Goal: Information Seeking & Learning: Learn about a topic

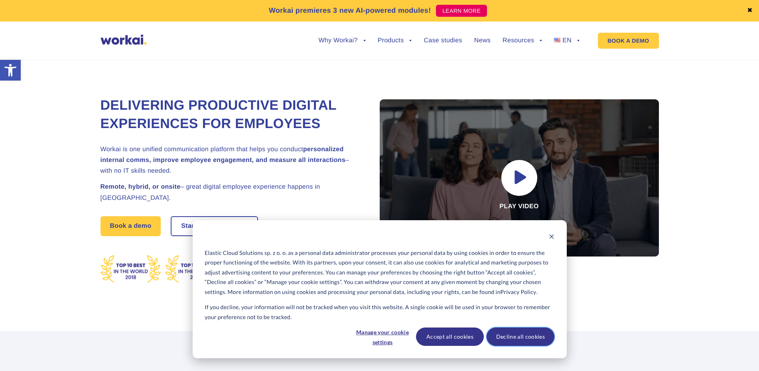
click at [509, 338] on button "Decline all cookies" at bounding box center [520, 336] width 68 height 18
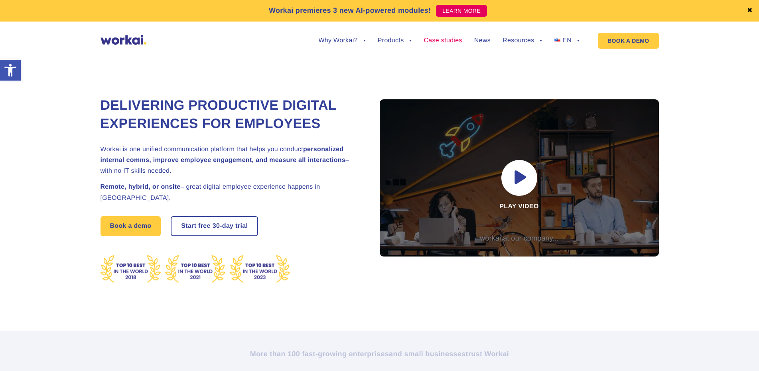
click at [436, 41] on link "Case studies" at bounding box center [442, 40] width 38 height 6
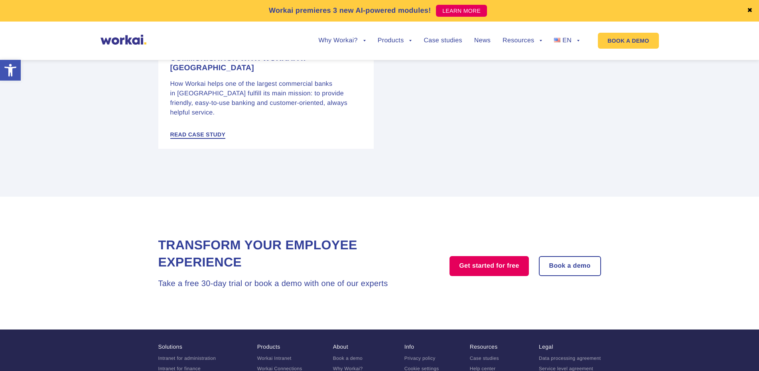
scroll to position [1457, 0]
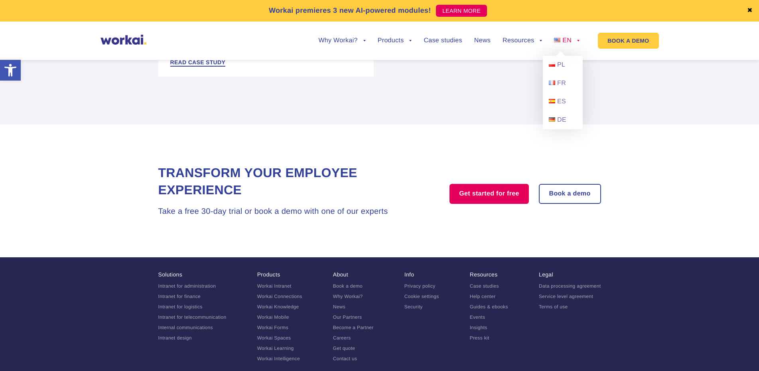
click at [570, 38] on span "EN" at bounding box center [566, 40] width 9 height 7
click at [561, 62] on span "PL" at bounding box center [561, 64] width 8 height 7
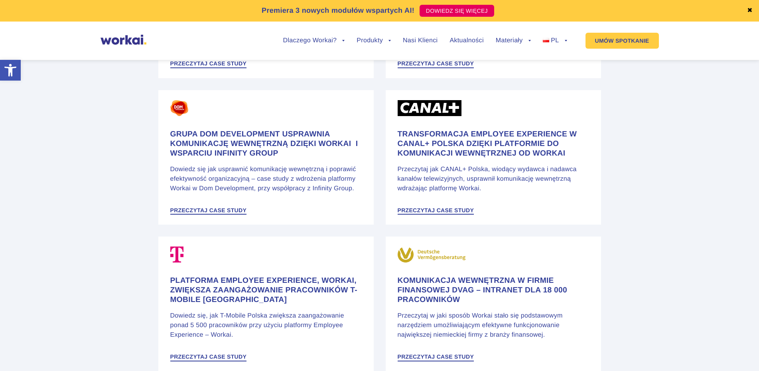
scroll to position [1584, 0]
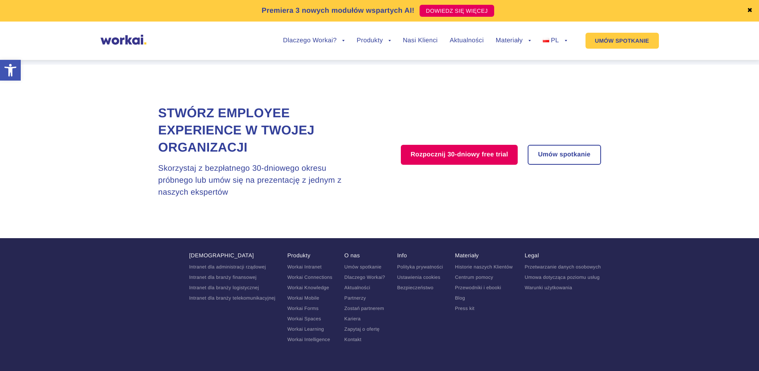
click at [355, 316] on link "Kariera" at bounding box center [352, 319] width 16 height 6
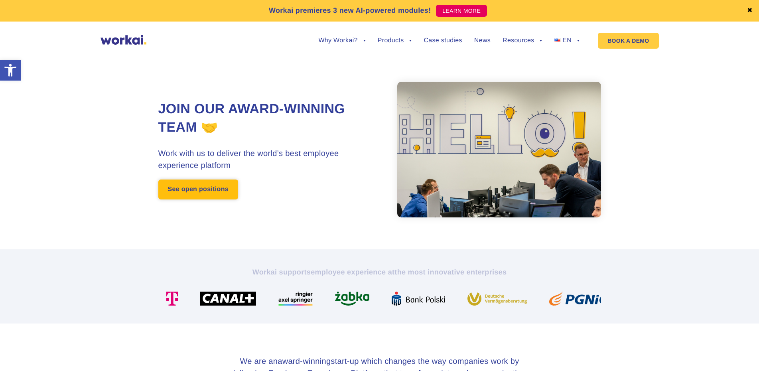
click at [218, 197] on link "See open positions" at bounding box center [198, 189] width 80 height 20
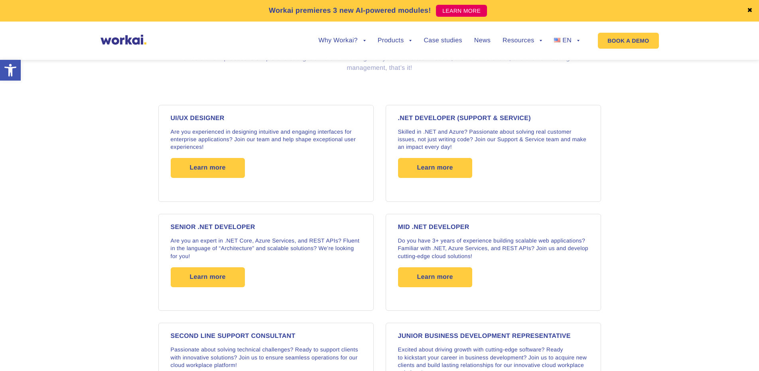
scroll to position [637, 0]
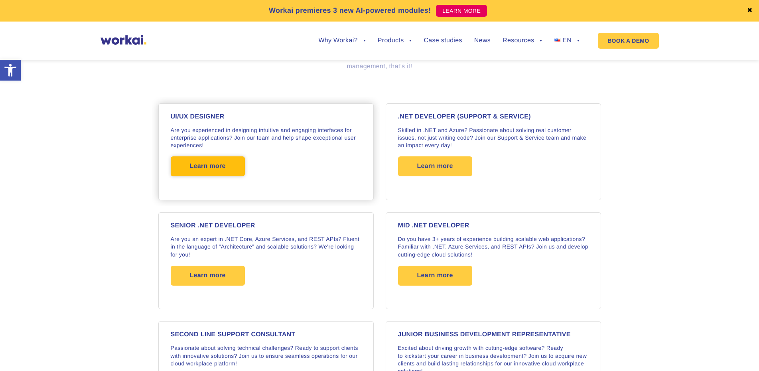
click at [215, 174] on span "Learn more" at bounding box center [208, 166] width 36 height 20
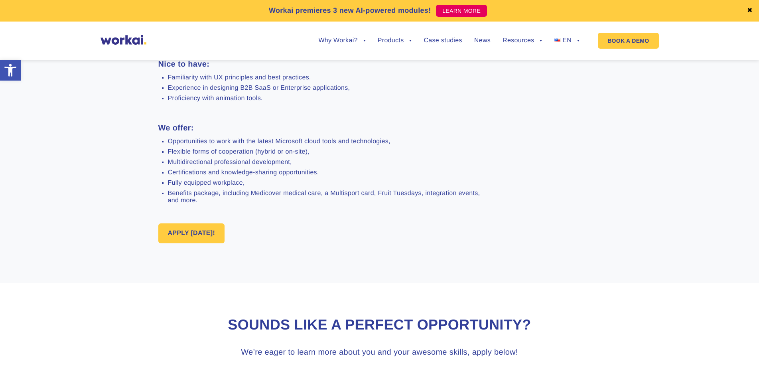
scroll to position [518, 0]
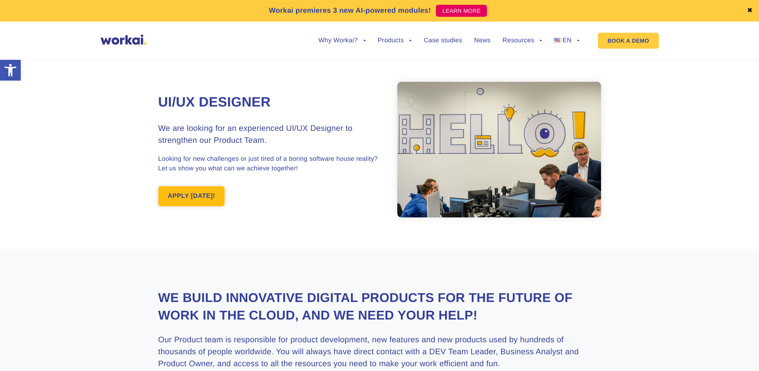
click at [206, 196] on link "APPLY [DATE]!" at bounding box center [191, 196] width 67 height 20
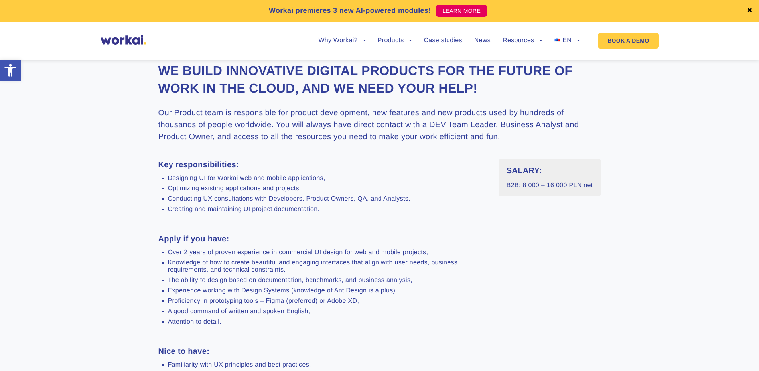
scroll to position [239, 0]
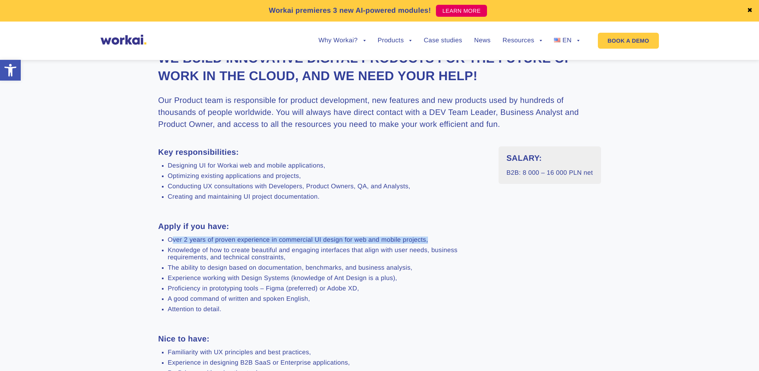
drag, startPoint x: 170, startPoint y: 240, endPoint x: 433, endPoint y: 239, distance: 262.7
click at [433, 239] on li "Over 2 years of proven experience in commercial UI design for web and mobile pr…" at bounding box center [327, 239] width 318 height 7
click at [472, 233] on div "Key responsibilities: Designing UI for Workai web and mobile applications, Opti…" at bounding box center [322, 315] width 328 height 339
click at [552, 190] on div "SALARY: B2B: 8 000 – 16 000 PLN net" at bounding box center [549, 315] width 102 height 339
drag, startPoint x: 169, startPoint y: 166, endPoint x: 276, endPoint y: 171, distance: 107.3
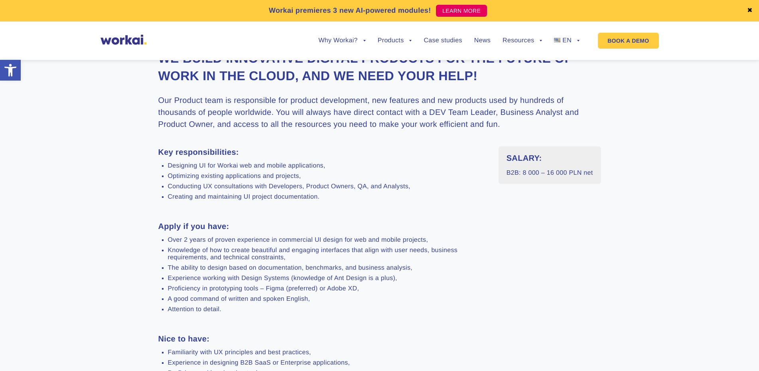
click at [341, 157] on div "Key responsibilities: Designing UI for Workai web and mobile applications, Opti…" at bounding box center [322, 315] width 328 height 339
click at [265, 169] on li "Designing UI for Workai web and mobile applications," at bounding box center [327, 165] width 318 height 7
drag, startPoint x: 196, startPoint y: 163, endPoint x: 206, endPoint y: 163, distance: 10.4
click at [196, 163] on li "Designing UI for Workai web and mobile applications," at bounding box center [327, 165] width 318 height 7
drag, startPoint x: 203, startPoint y: 177, endPoint x: 307, endPoint y: 174, distance: 103.7
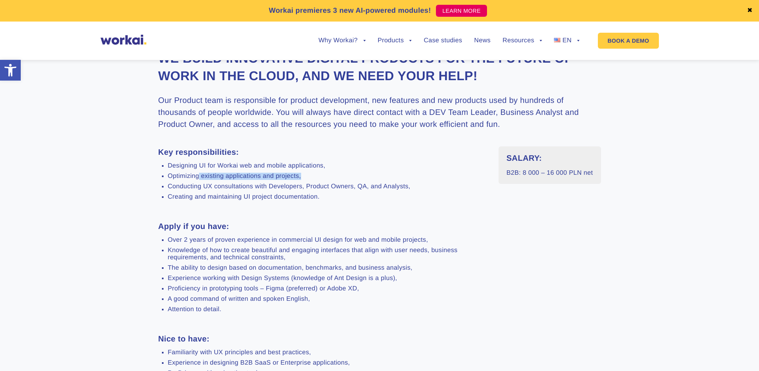
click at [307, 174] on li "Optimizing existing applications and projects," at bounding box center [327, 176] width 318 height 7
click at [250, 189] on li "Conducting UX consultations with Developers, Product Owners, QA, and Analysts," at bounding box center [327, 186] width 318 height 7
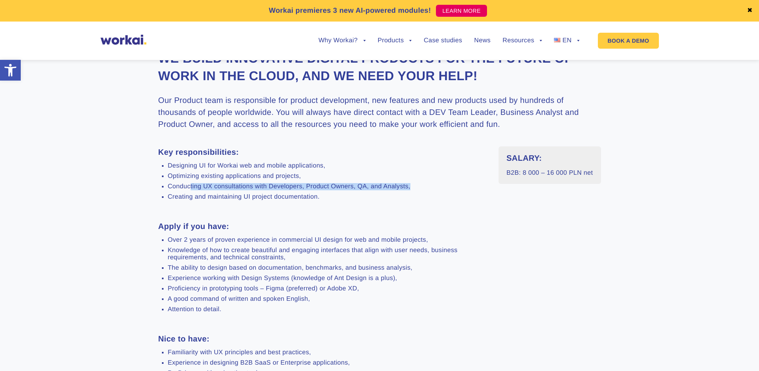
drag, startPoint x: 191, startPoint y: 186, endPoint x: 431, endPoint y: 189, distance: 239.6
click at [431, 189] on li "Conducting UX consultations with Developers, Product Owners, QA, and Analysts," at bounding box center [327, 186] width 318 height 7
drag, startPoint x: 387, startPoint y: 195, endPoint x: 266, endPoint y: 197, distance: 121.2
click at [385, 195] on li "Creating and maintaining UI project documentation." at bounding box center [327, 196] width 318 height 7
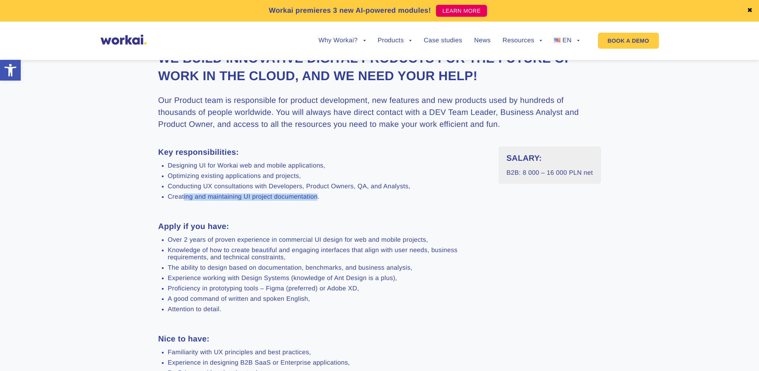
drag, startPoint x: 183, startPoint y: 194, endPoint x: 318, endPoint y: 199, distance: 134.8
click at [319, 198] on li "Creating and maintaining UI project documentation." at bounding box center [327, 196] width 318 height 7
drag, startPoint x: 301, startPoint y: 214, endPoint x: 250, endPoint y: 229, distance: 52.8
click at [300, 214] on div "Key responsibilities: Designing UI for Workai web and mobile applications, Opti…" at bounding box center [322, 315] width 328 height 339
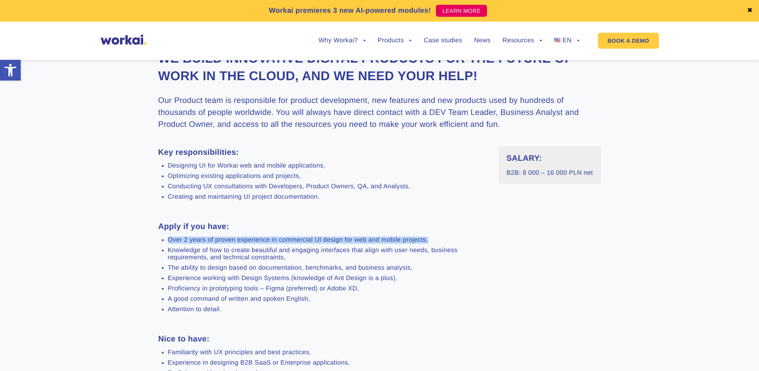
drag, startPoint x: 167, startPoint y: 237, endPoint x: 442, endPoint y: 238, distance: 275.5
click at [442, 238] on ul "Over 2 years of proven experience in commercial UI design for web and mobile pr…" at bounding box center [322, 274] width 328 height 77
click at [192, 240] on li "Over 2 years of proven experience in commercial UI design for web and mobile pr…" at bounding box center [327, 239] width 318 height 7
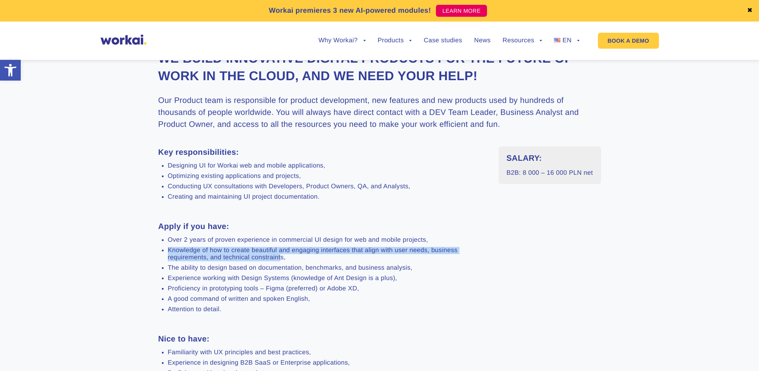
drag, startPoint x: 166, startPoint y: 250, endPoint x: 281, endPoint y: 259, distance: 115.9
click at [281, 259] on ul "Over 2 years of proven experience in commercial UI design for web and mobile pr…" at bounding box center [322, 274] width 328 height 77
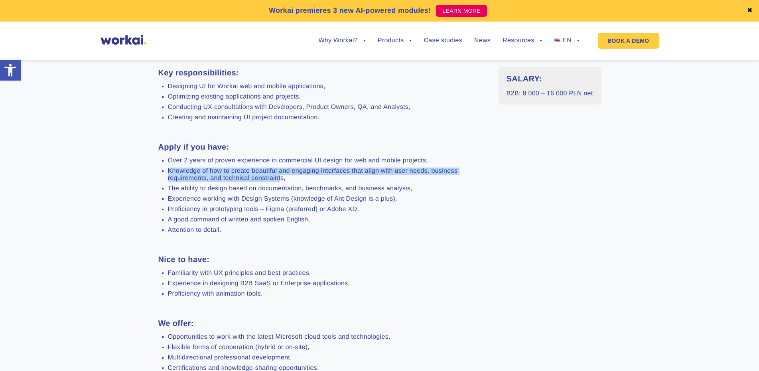
scroll to position [319, 0]
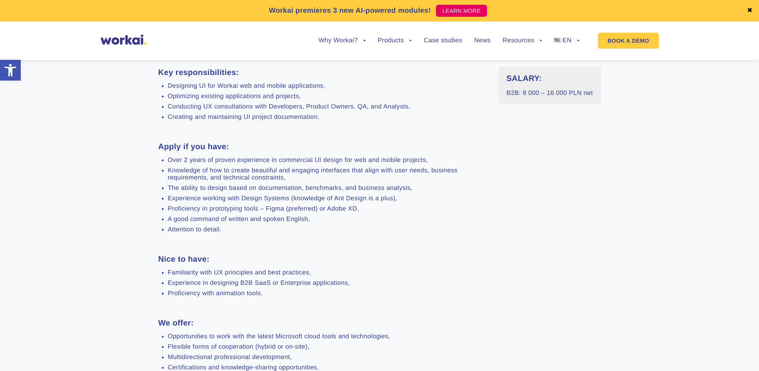
click at [209, 198] on li "Experience working with Design Systems (knowledge of Ant Design is a plus)," at bounding box center [327, 198] width 318 height 7
drag, startPoint x: 169, startPoint y: 187, endPoint x: 411, endPoint y: 191, distance: 242.0
click at [411, 191] on li "The ability to design based on documentation, benchmarks, and business analysis," at bounding box center [327, 188] width 318 height 7
click at [374, 210] on li "Proficiency in prototyping tools – Figma (preferred) or Adobe XD," at bounding box center [327, 208] width 318 height 7
drag, startPoint x: 168, startPoint y: 196, endPoint x: 401, endPoint y: 201, distance: 232.9
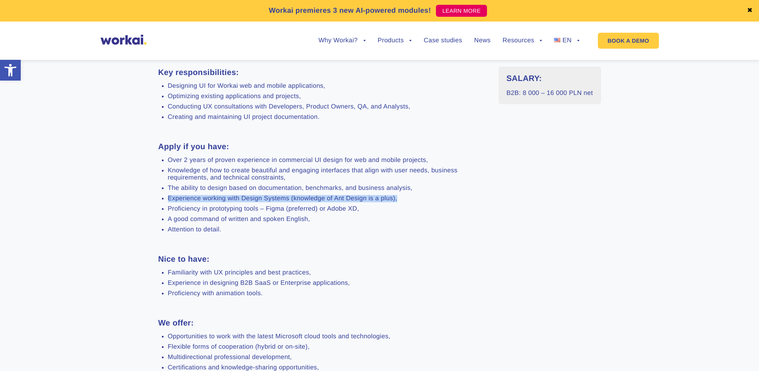
click at [401, 201] on li "Experience working with Design Systems (knowledge of Ant Design is a plus)," at bounding box center [327, 198] width 318 height 7
click at [380, 206] on li "Proficiency in prototyping tools – Figma (preferred) or Adobe XD," at bounding box center [327, 208] width 318 height 7
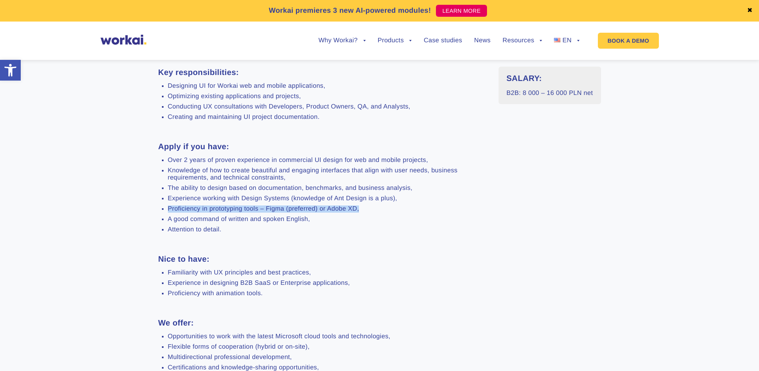
drag, startPoint x: 169, startPoint y: 208, endPoint x: 392, endPoint y: 211, distance: 223.3
click at [392, 211] on ul "Over 2 years of proven experience in commercial UI design for web and mobile pr…" at bounding box center [322, 195] width 328 height 77
click at [193, 221] on li "A good command of written and spoken English," at bounding box center [327, 219] width 318 height 7
drag, startPoint x: 182, startPoint y: 219, endPoint x: 337, endPoint y: 219, distance: 155.5
click at [337, 219] on li "A good command of written and spoken English," at bounding box center [327, 219] width 318 height 7
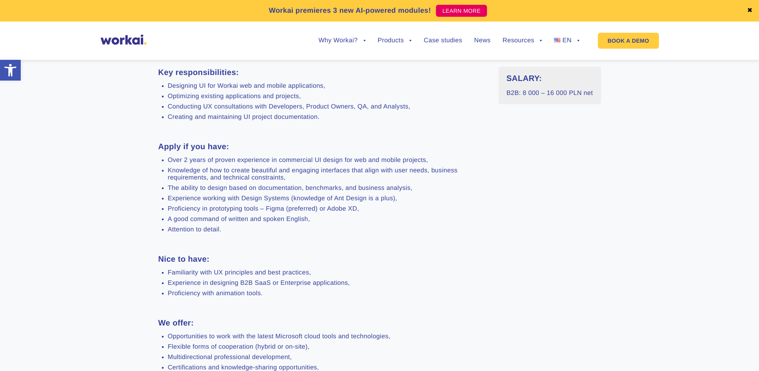
drag, startPoint x: 328, startPoint y: 227, endPoint x: 250, endPoint y: 228, distance: 77.7
click at [327, 228] on li "Attention to detail." at bounding box center [327, 229] width 318 height 7
drag, startPoint x: 166, startPoint y: 228, endPoint x: 271, endPoint y: 227, distance: 105.2
click at [271, 227] on ul "Over 2 years of proven experience in commercial UI design for web and mobile pr…" at bounding box center [322, 195] width 328 height 77
click at [259, 253] on h3 "Nice to have:" at bounding box center [322, 259] width 328 height 12
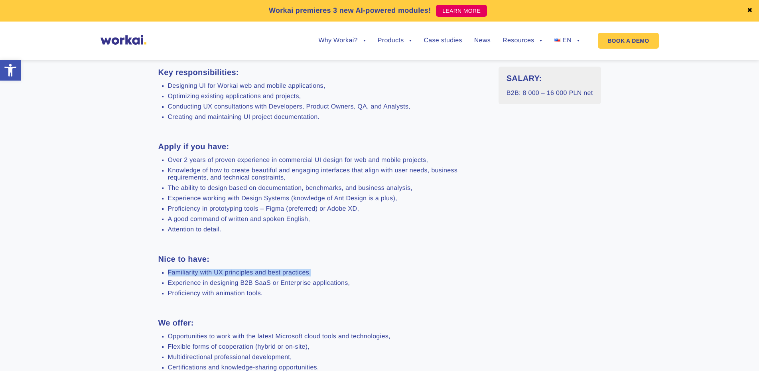
drag, startPoint x: 166, startPoint y: 270, endPoint x: 334, endPoint y: 267, distance: 168.2
click at [334, 267] on div "Key responsibilities: Designing UI for Workai web and mobile applications, Opti…" at bounding box center [322, 236] width 328 height 339
drag, startPoint x: 281, startPoint y: 287, endPoint x: 226, endPoint y: 289, distance: 55.8
click at [278, 288] on ul "Familiarity with UX principles and best practices, Experience in designing B2B …" at bounding box center [322, 283] width 328 height 28
drag, startPoint x: 173, startPoint y: 281, endPoint x: 368, endPoint y: 279, distance: 195.3
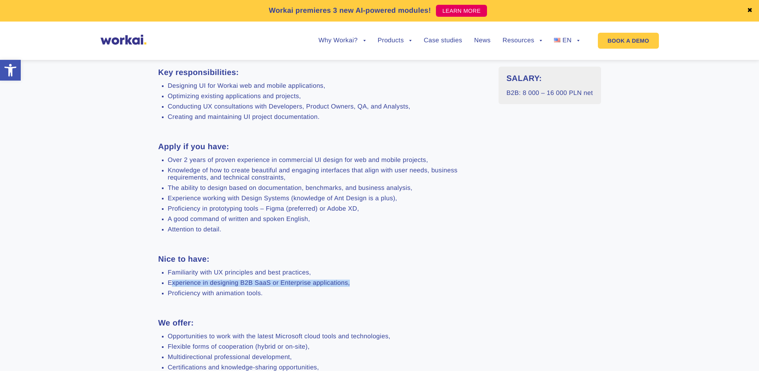
click at [368, 279] on li "Experience in designing B2B SaaS or Enterprise applications," at bounding box center [327, 282] width 318 height 7
drag, startPoint x: 336, startPoint y: 295, endPoint x: 324, endPoint y: 296, distance: 12.5
click at [324, 296] on li "Proficiency with animation tools." at bounding box center [327, 293] width 318 height 7
drag, startPoint x: 165, startPoint y: 292, endPoint x: 312, endPoint y: 290, distance: 146.3
click at [312, 290] on ul "Familiarity with UX principles and best practices, Experience in designing B2B …" at bounding box center [322, 283] width 328 height 28
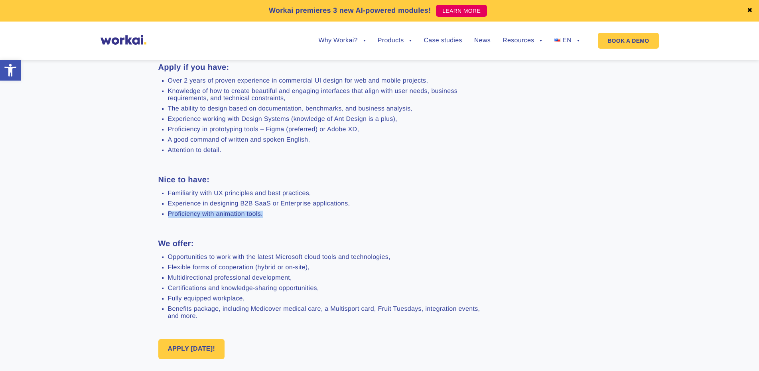
scroll to position [399, 0]
click at [142, 256] on section "We build innovative digital products for the future of work in the Cloud, and w…" at bounding box center [379, 125] width 759 height 548
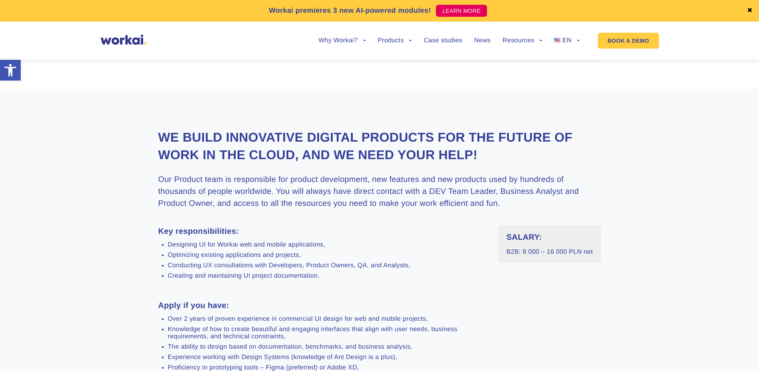
scroll to position [159, 0]
click at [201, 171] on div "We build innovative digital products for the future of work in the Cloud, and w…" at bounding box center [379, 364] width 442 height 468
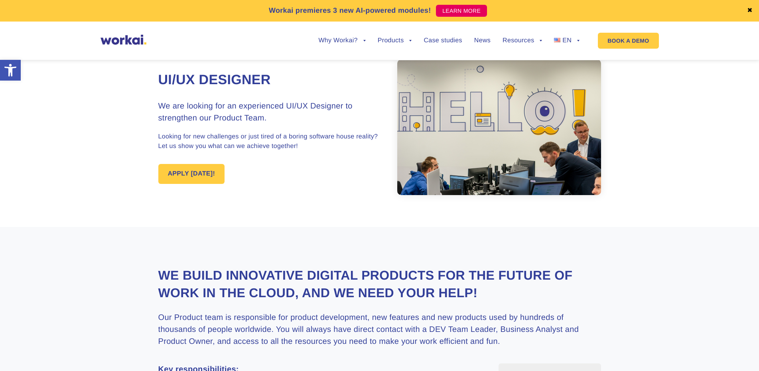
scroll to position [0, 0]
